Goal: Navigation & Orientation: Find specific page/section

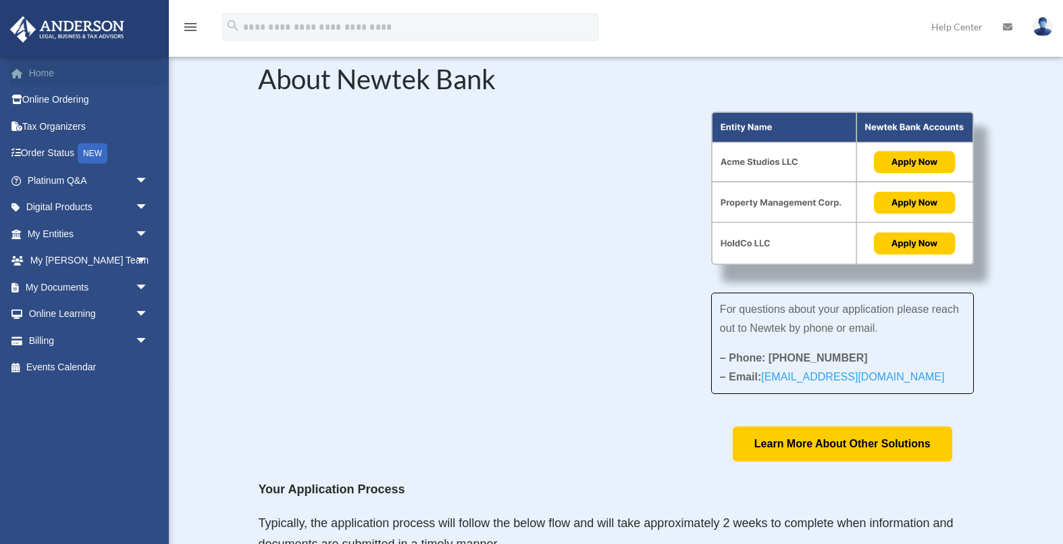
click at [62, 84] on link "Home" at bounding box center [88, 72] width 159 height 27
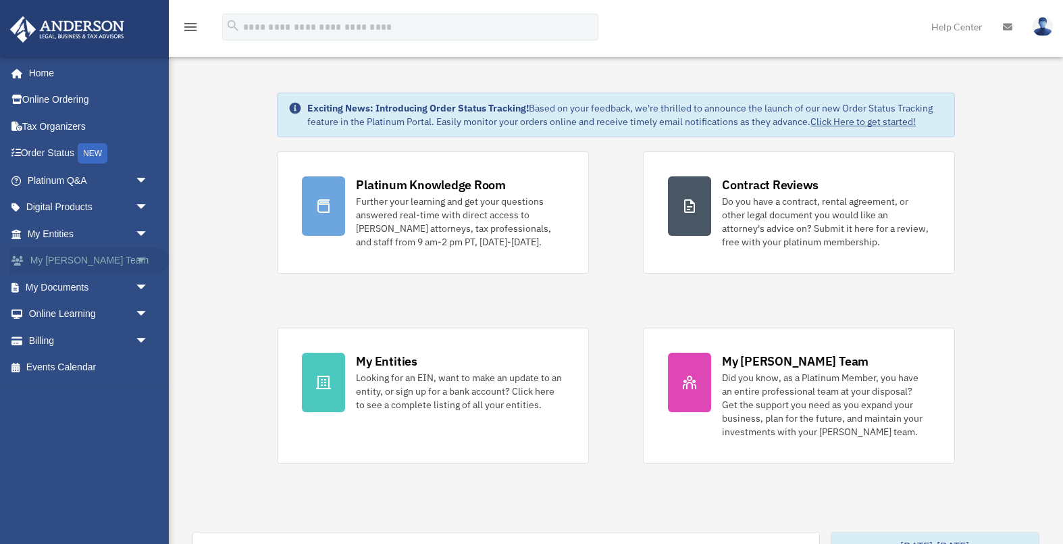
click at [140, 263] on span "arrow_drop_down" at bounding box center [148, 261] width 27 height 28
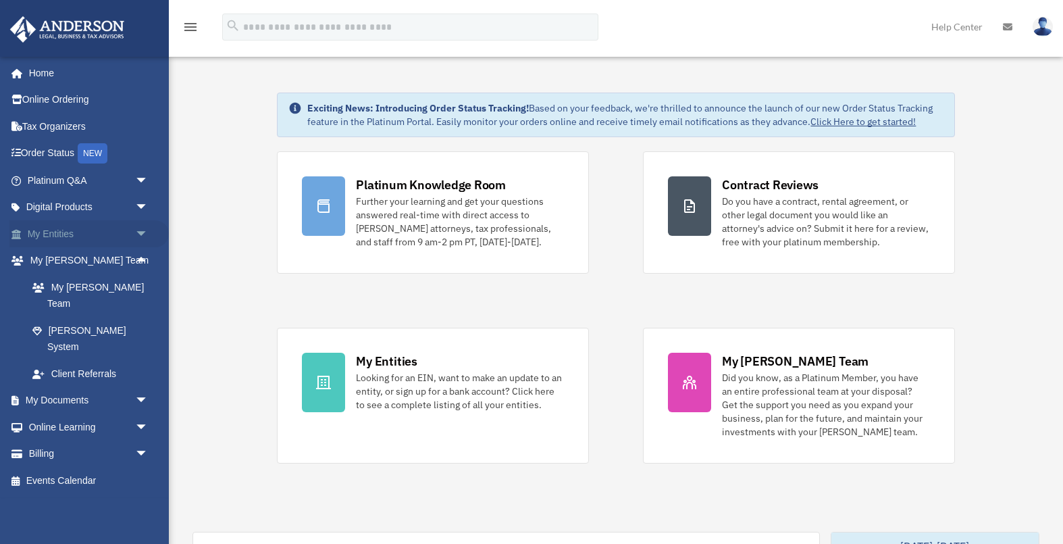
click at [145, 230] on span "arrow_drop_down" at bounding box center [148, 234] width 27 height 28
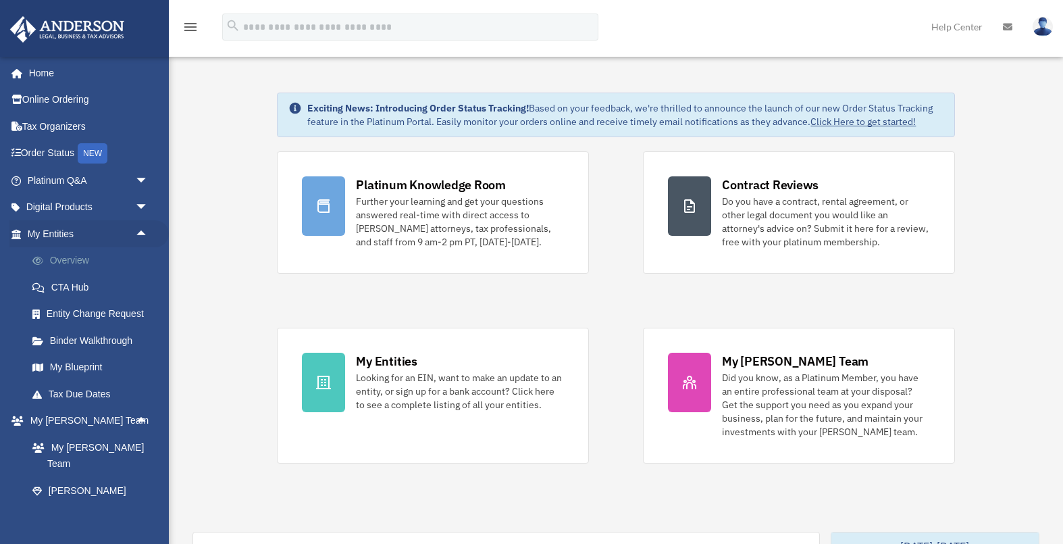
click at [82, 263] on link "Overview" at bounding box center [94, 260] width 150 height 27
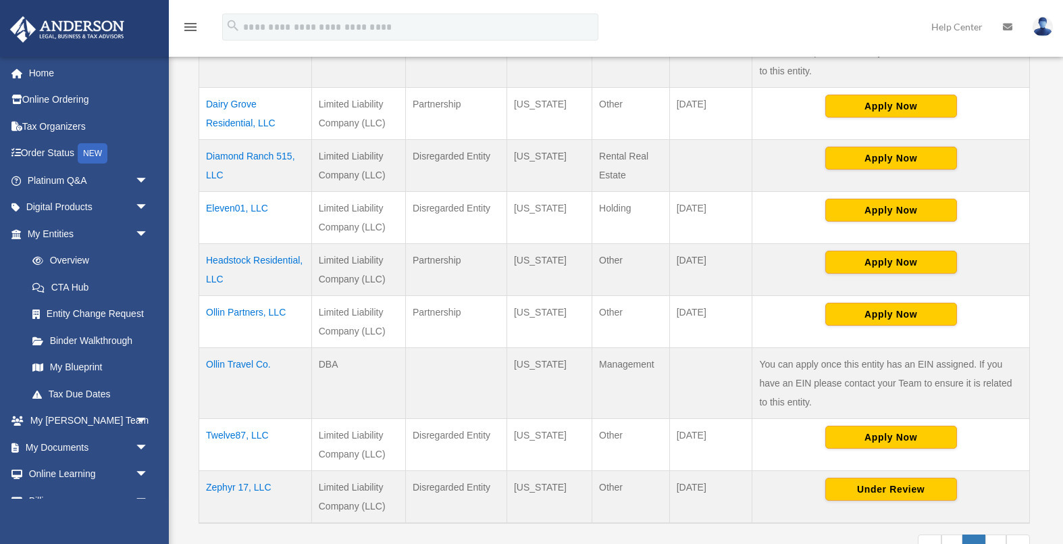
scroll to position [415, 0]
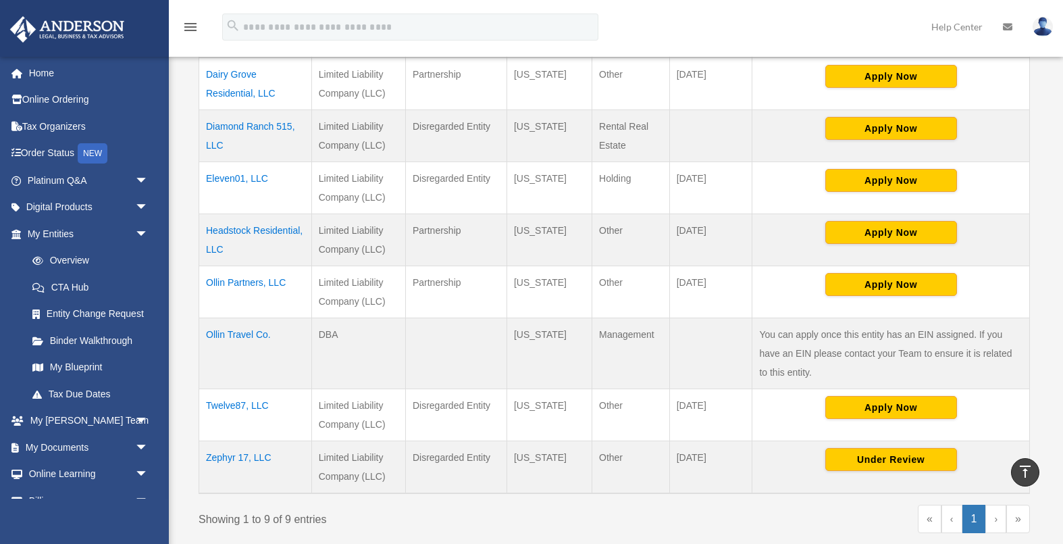
drag, startPoint x: 429, startPoint y: 439, endPoint x: 643, endPoint y: 440, distance: 213.4
click at [643, 440] on tr "Zephyr 17, LLC Limited Liability Company (LLC) Disregarded Entity Wyoming Other…" at bounding box center [614, 466] width 831 height 53
click at [643, 440] on td "Other" at bounding box center [631, 466] width 78 height 53
